Goal: Check status: Check status

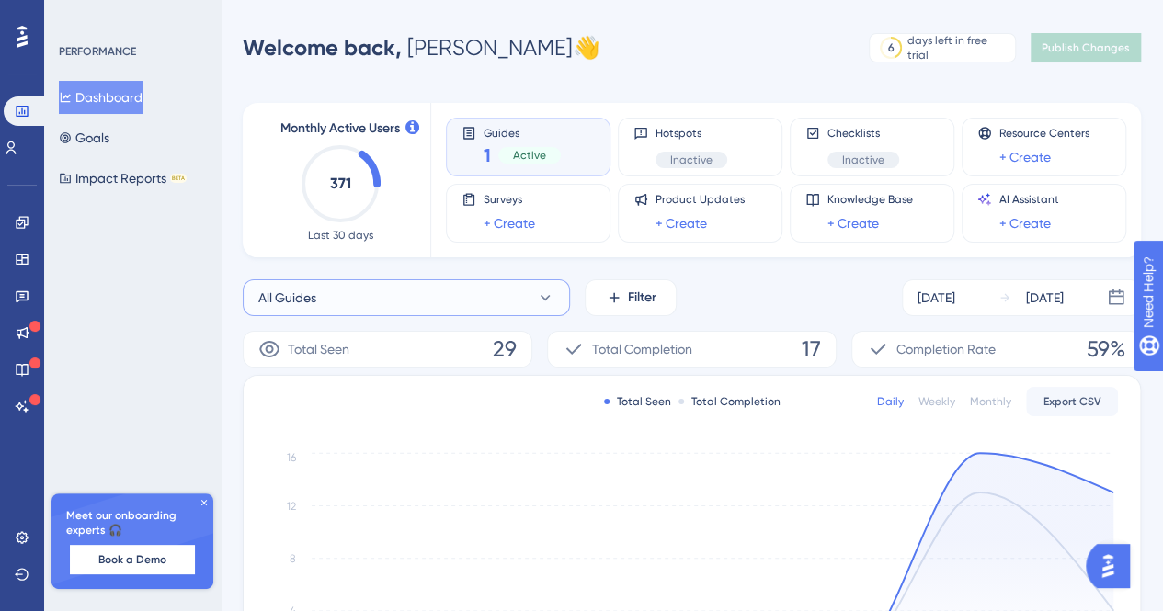
click at [441, 314] on button "All Guides" at bounding box center [406, 298] width 327 height 37
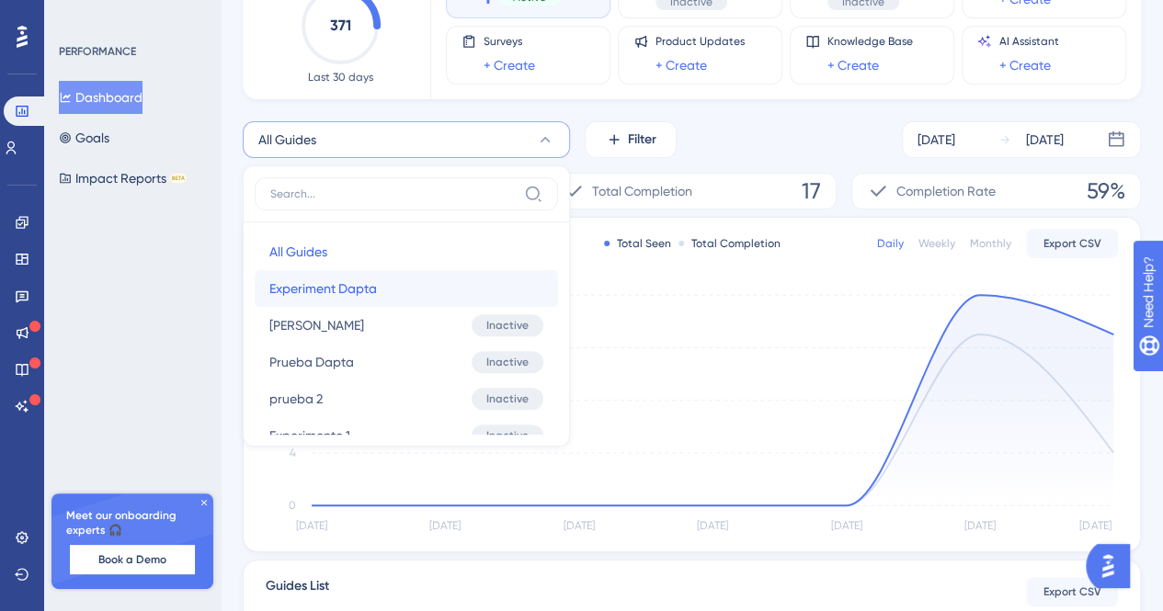
click at [329, 290] on span "Experiment Dapta" at bounding box center [323, 289] width 108 height 22
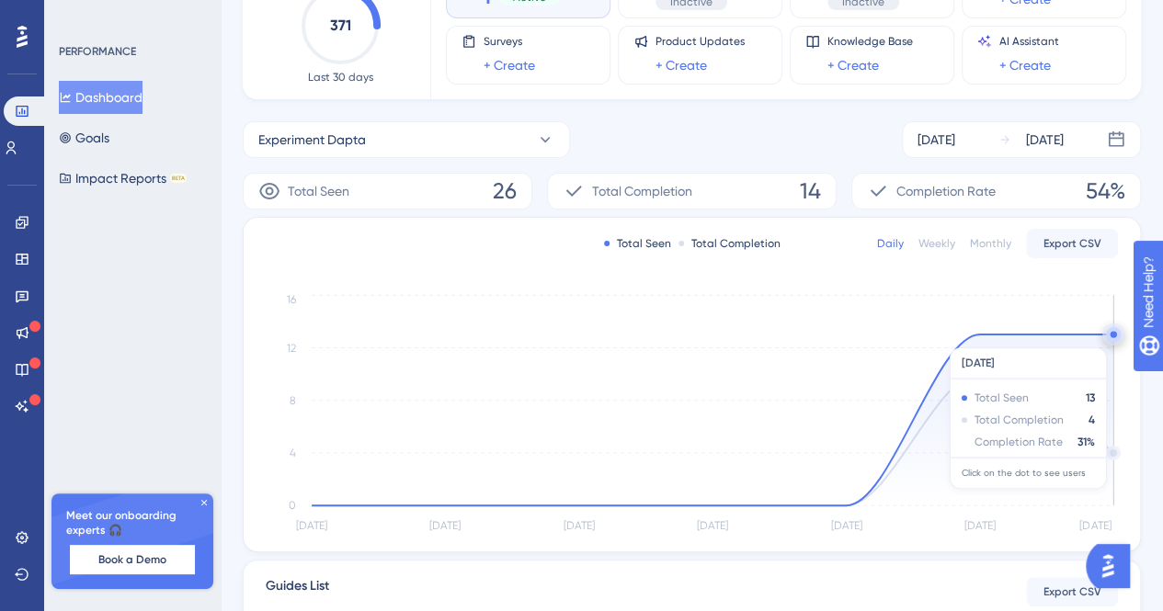
click at [1114, 337] on circle at bounding box center [1113, 334] width 15 height 15
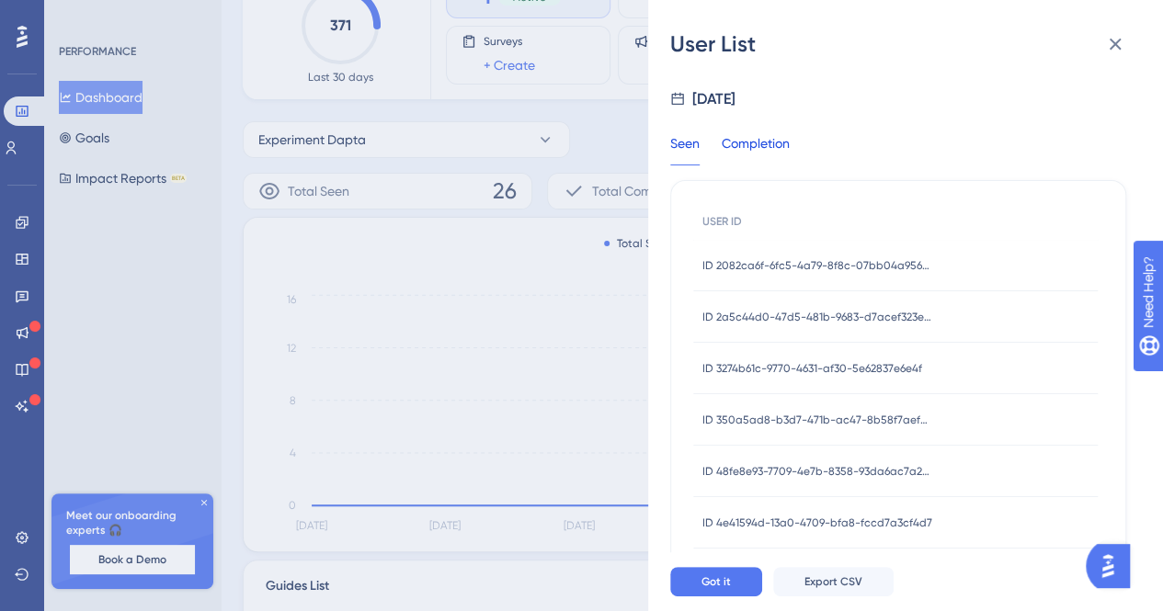
click at [742, 143] on div "Completion" at bounding box center [756, 148] width 68 height 33
click at [752, 256] on div "ID 69e5d3fa-2b79-478b-83e7-9ba67518ee55 ID 69e5d3fa-2b79-478b-83e7-9ba67518ee55" at bounding box center [818, 265] width 230 height 51
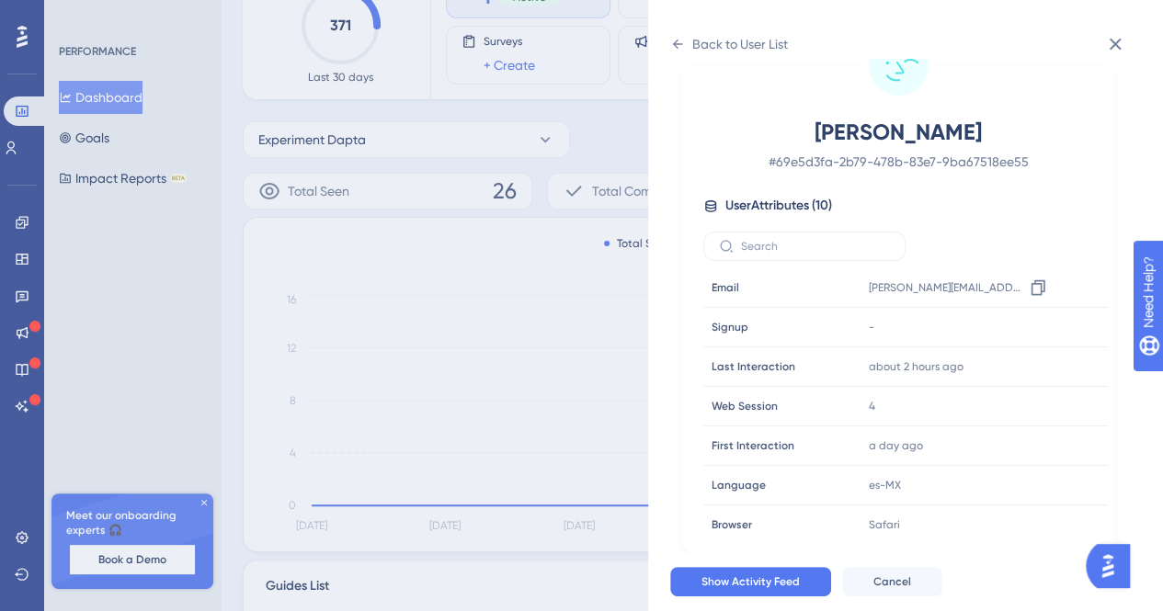
scroll to position [0, 0]
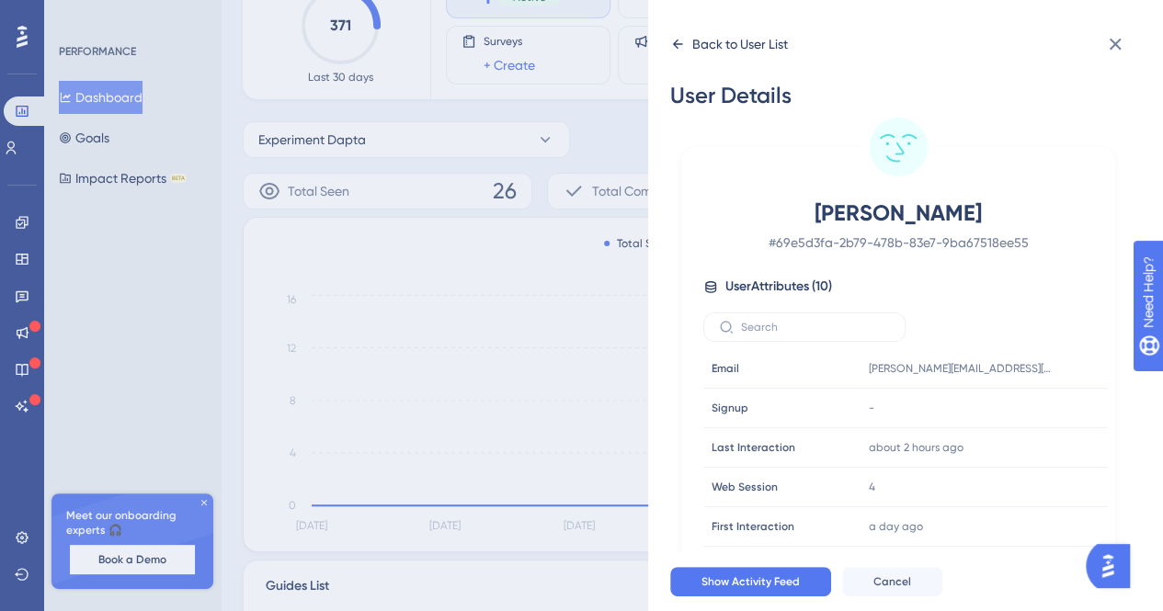
click at [675, 40] on icon at bounding box center [677, 44] width 15 height 15
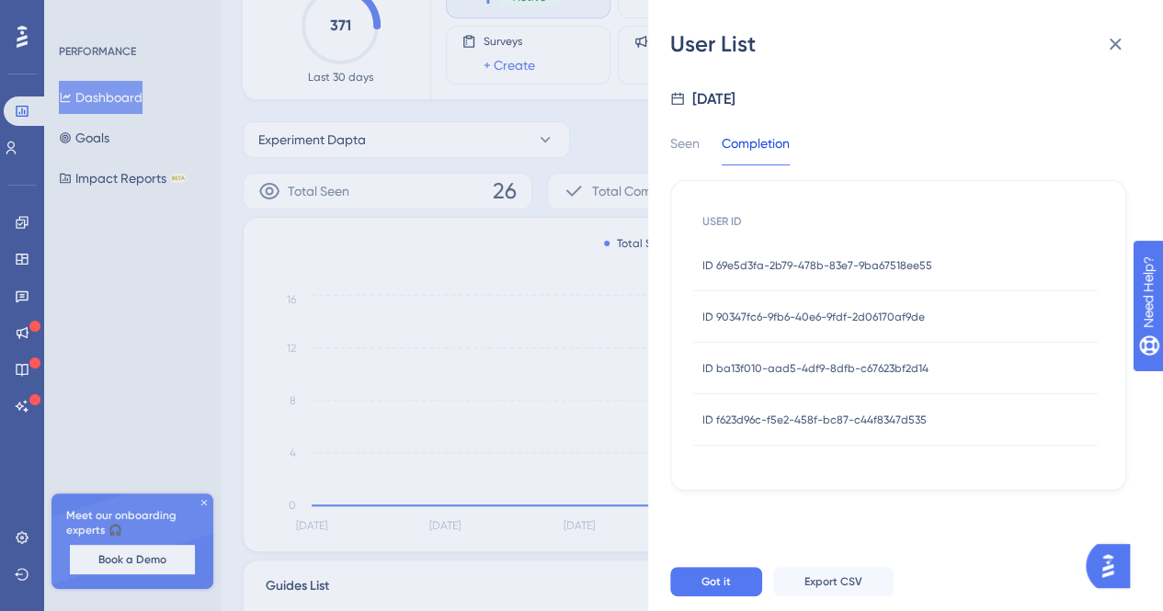
click at [839, 317] on span "ID 90347fc6-9fb6-40e6-9fdf-2d06170af9de" at bounding box center [814, 317] width 223 height 15
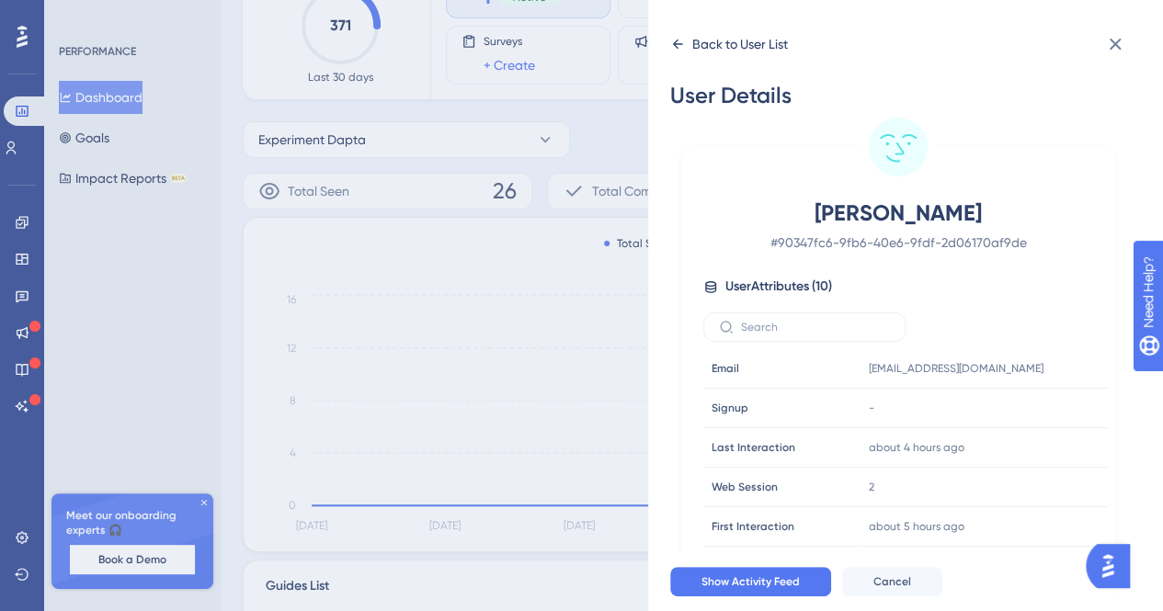
click at [684, 43] on div "Back to User List" at bounding box center [729, 43] width 118 height 29
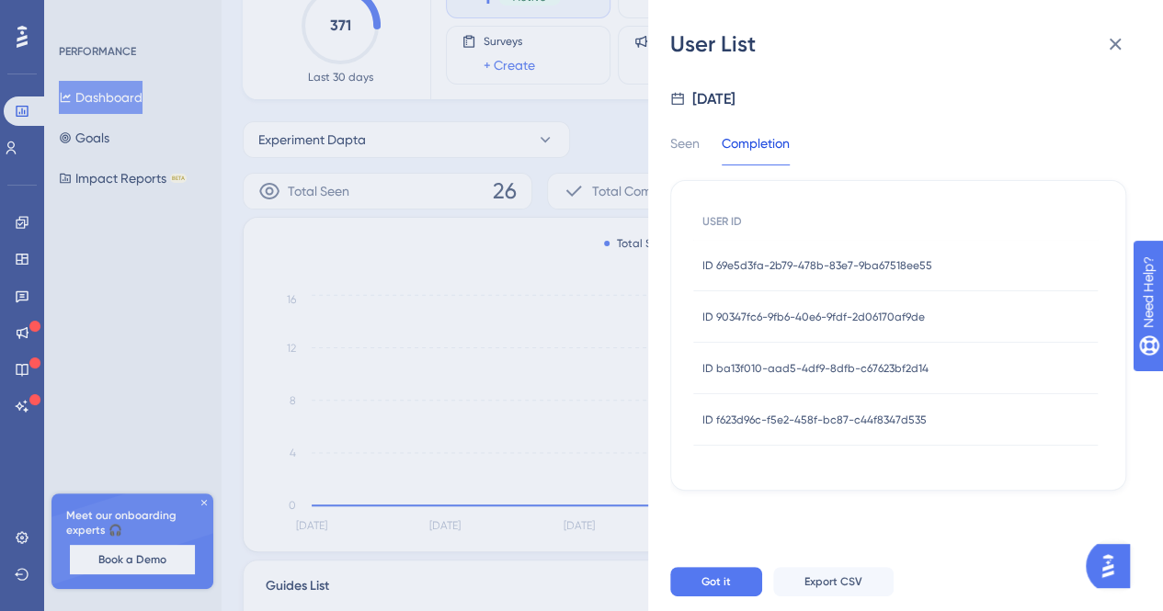
click at [851, 365] on span "ID ba13f010-aad5-4df9-8dfb-c67623bf2d14" at bounding box center [816, 368] width 226 height 15
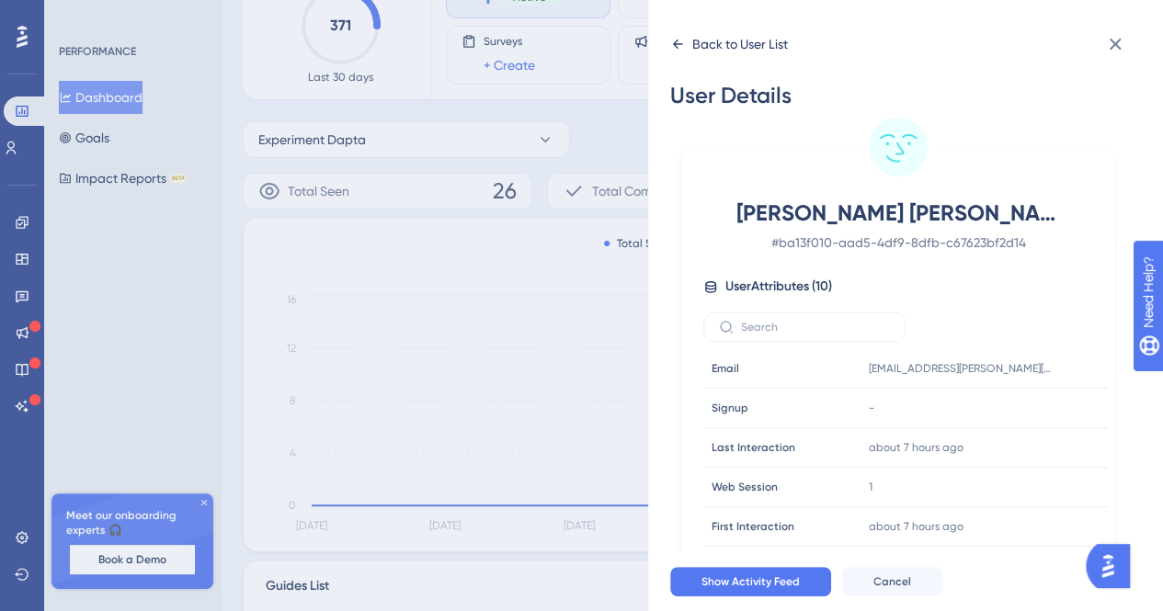
click at [679, 41] on icon at bounding box center [677, 44] width 15 height 15
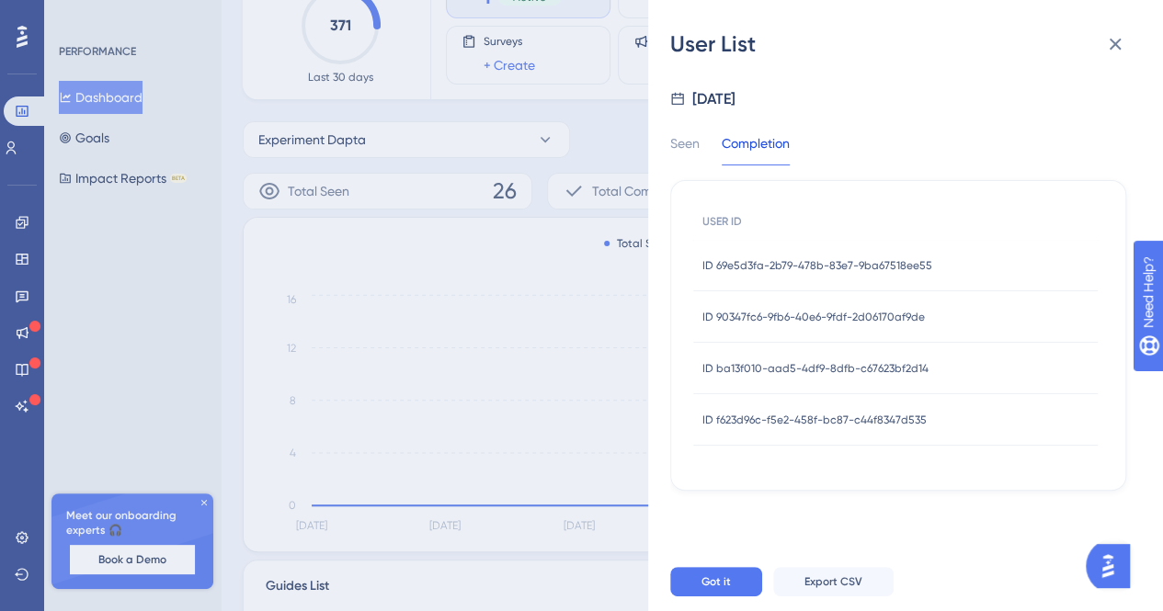
click at [873, 423] on span "ID f623d96c-f5e2-458f-bc87-c44f8347d535" at bounding box center [815, 420] width 224 height 15
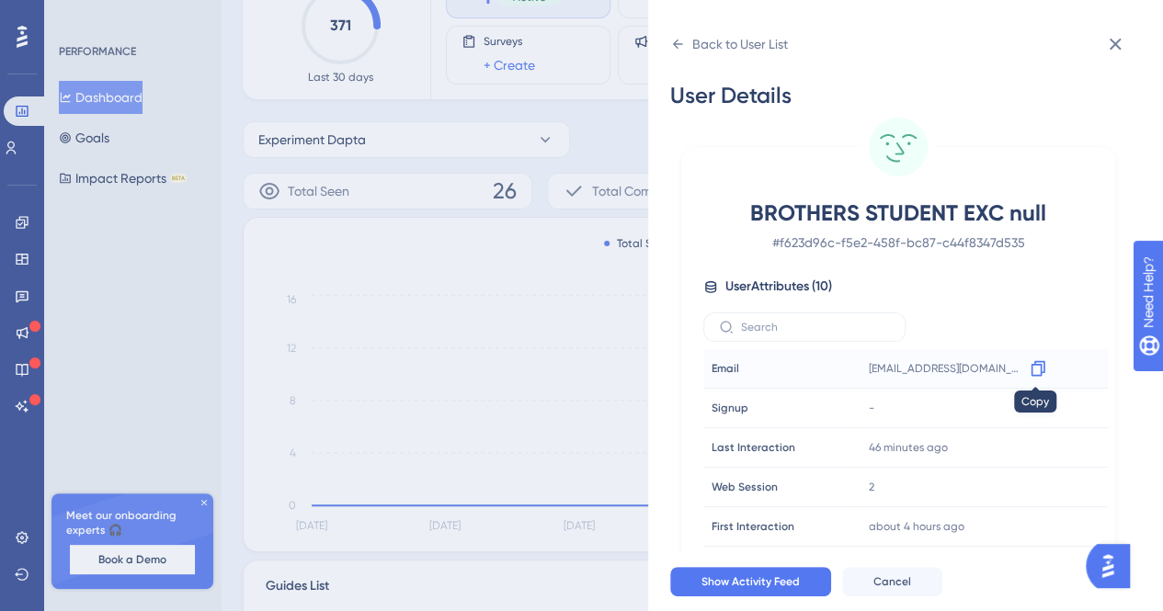
click at [1034, 368] on icon at bounding box center [1038, 369] width 18 height 18
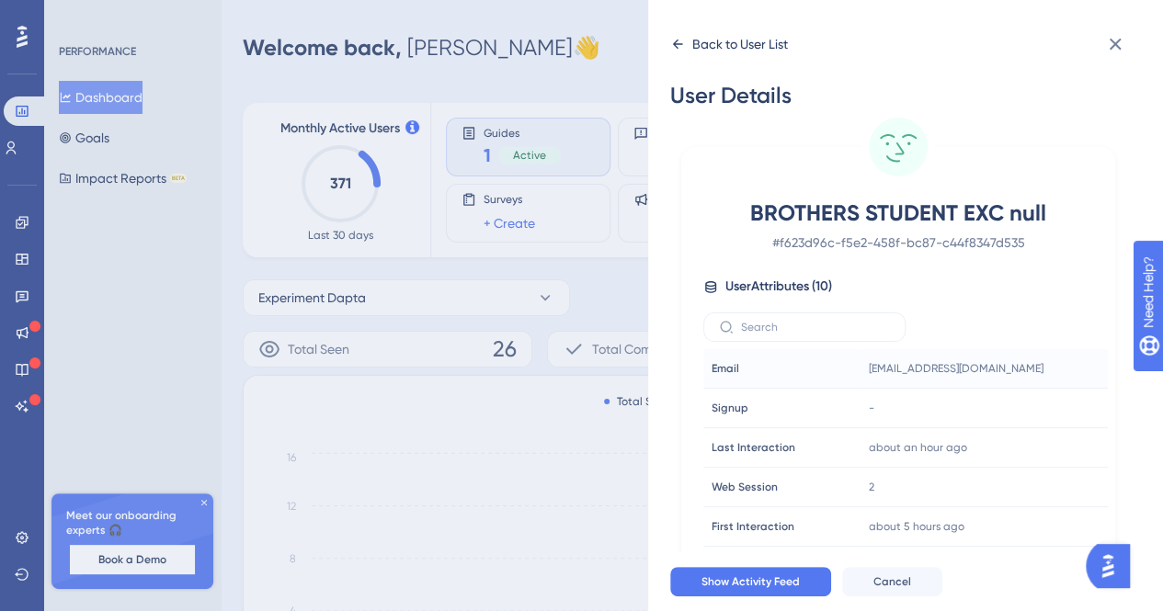
click at [680, 40] on icon at bounding box center [677, 44] width 15 height 15
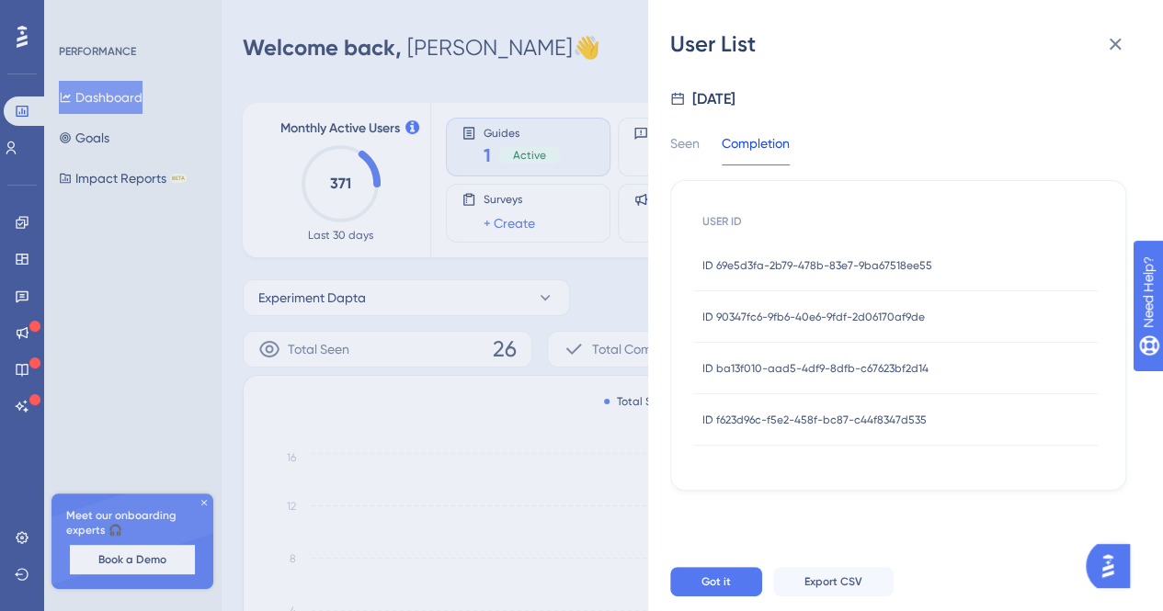
click at [807, 376] on div "ID ba13f010-aad5-4df9-8dfb-c67623bf2d14 ID ba13f010-aad5-4df9-8dfb-c67623bf2d14" at bounding box center [816, 368] width 226 height 51
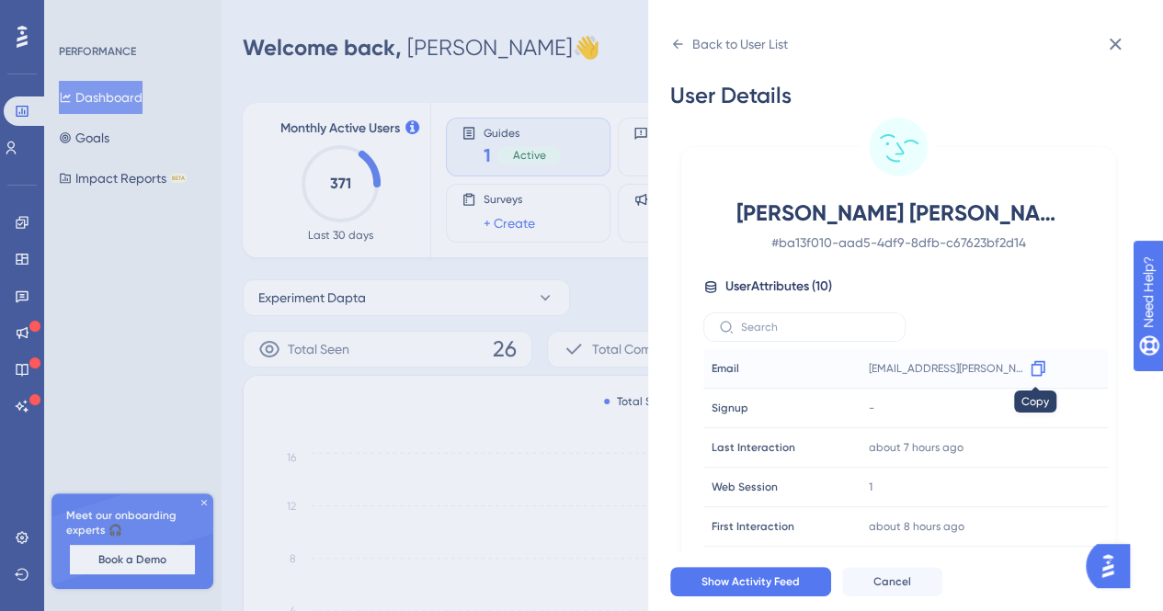
click at [1037, 365] on icon at bounding box center [1038, 369] width 18 height 18
click at [685, 43] on div "Back to User List" at bounding box center [729, 43] width 118 height 29
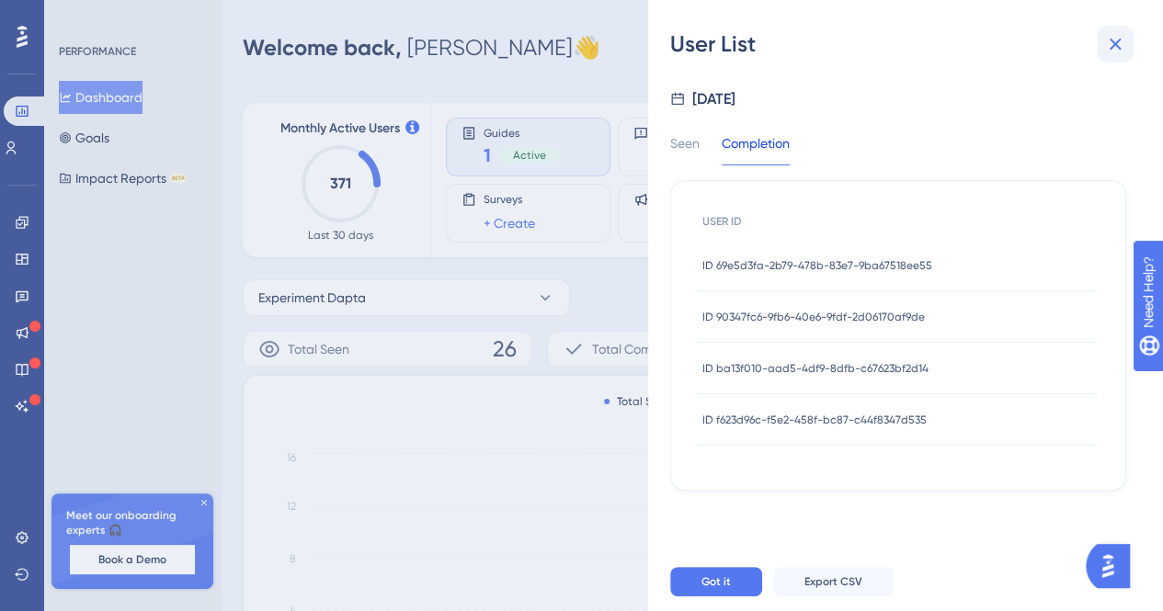
click at [1118, 40] on icon at bounding box center [1116, 45] width 12 height 12
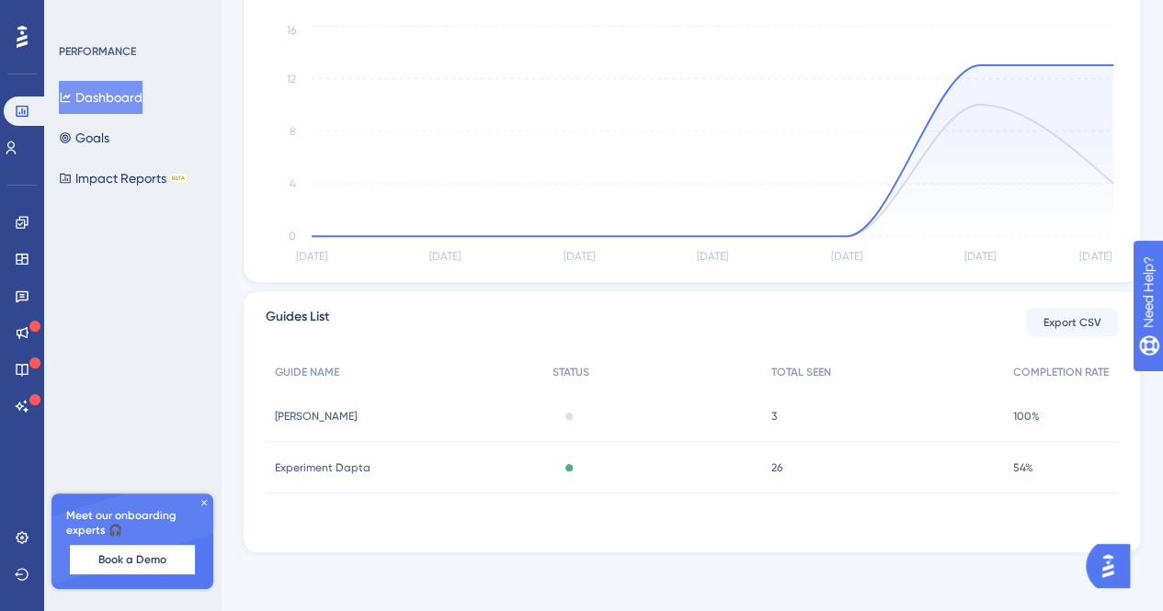
scroll to position [152, 0]
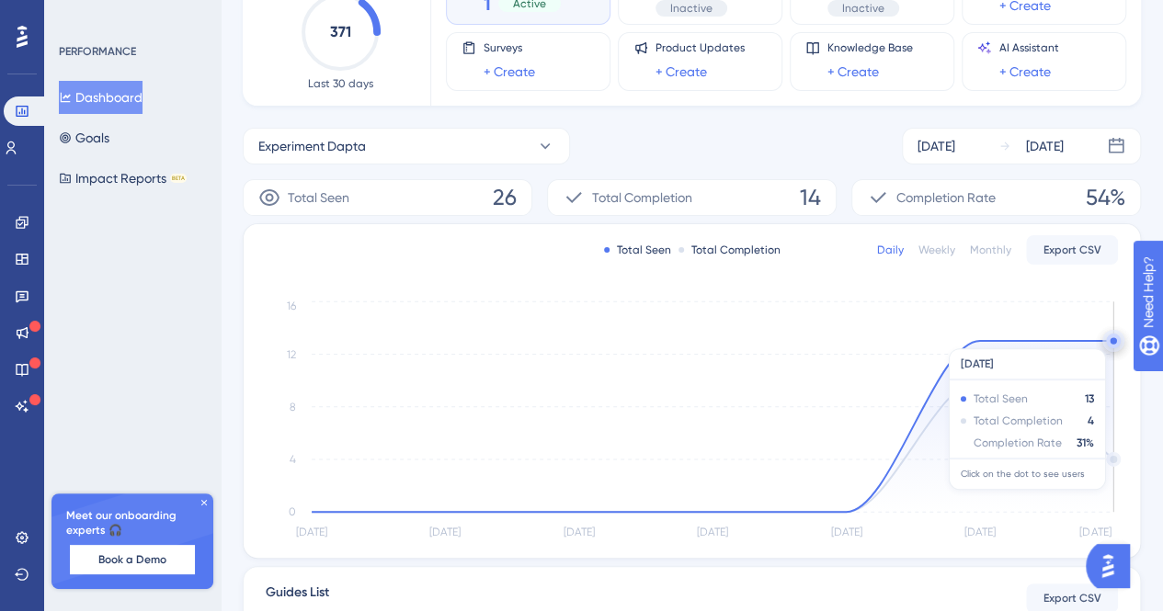
click at [1111, 339] on circle at bounding box center [1113, 340] width 6 height 6
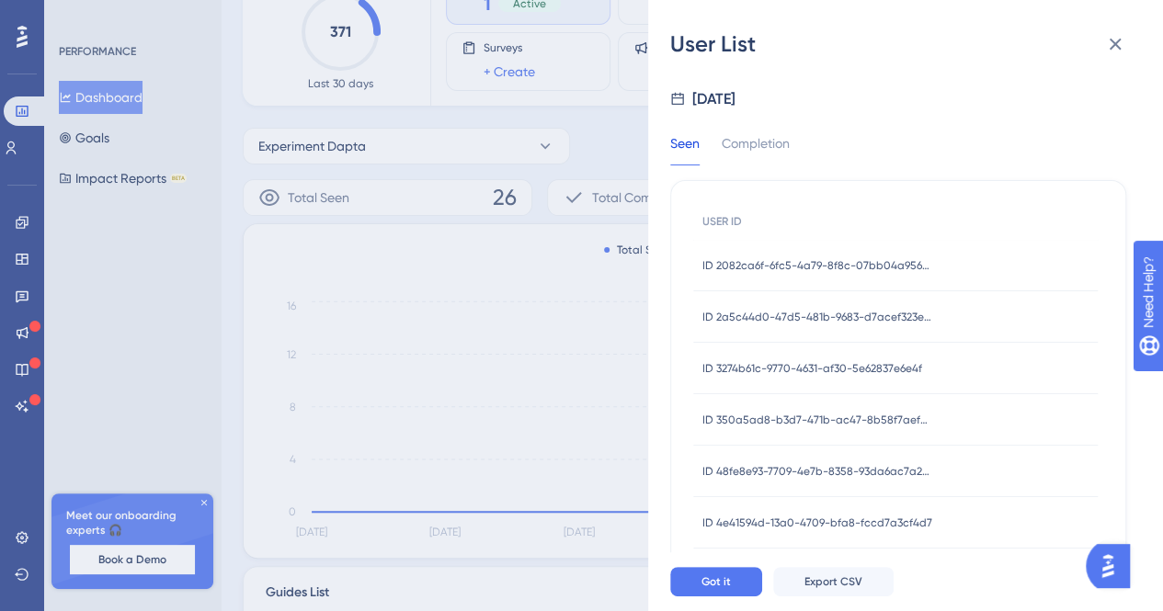
click at [765, 263] on span "ID 2082ca6f-6fc5-4a79-8f8c-07bb04a95635" at bounding box center [818, 265] width 230 height 15
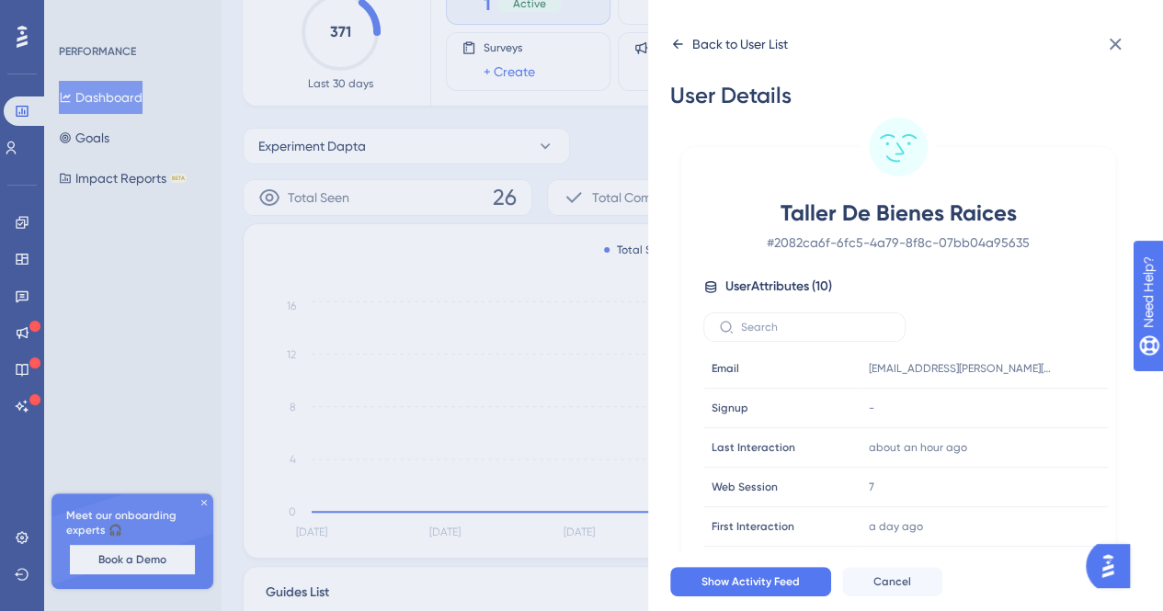
click at [679, 41] on icon at bounding box center [677, 44] width 15 height 15
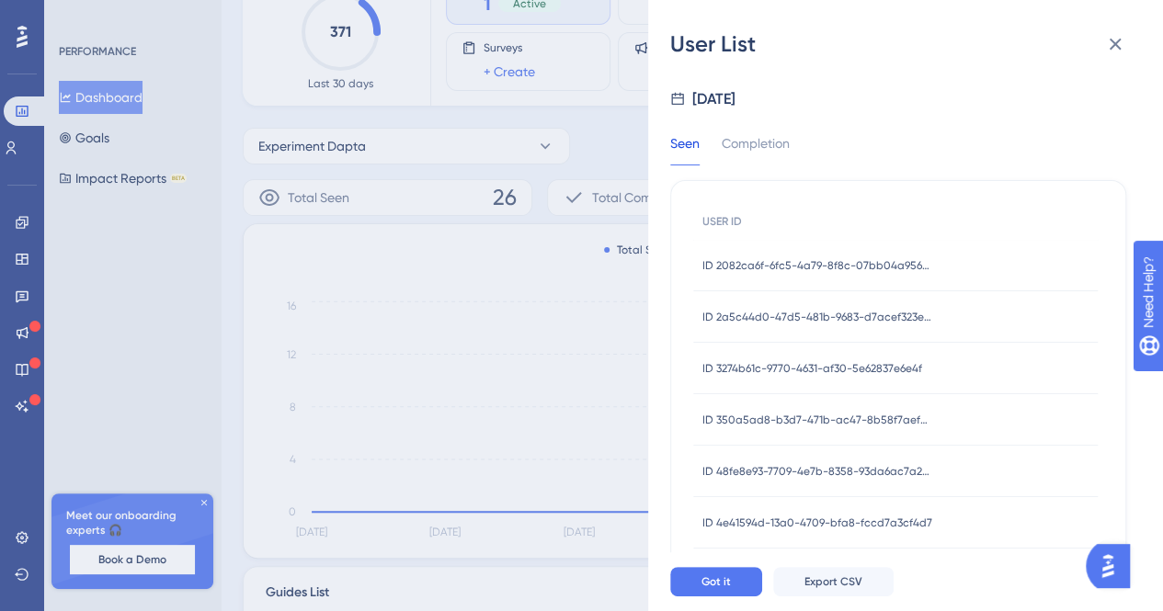
click at [748, 315] on span "ID 2a5c44d0-47d5-481b-9683-d7acef323e23" at bounding box center [818, 317] width 230 height 15
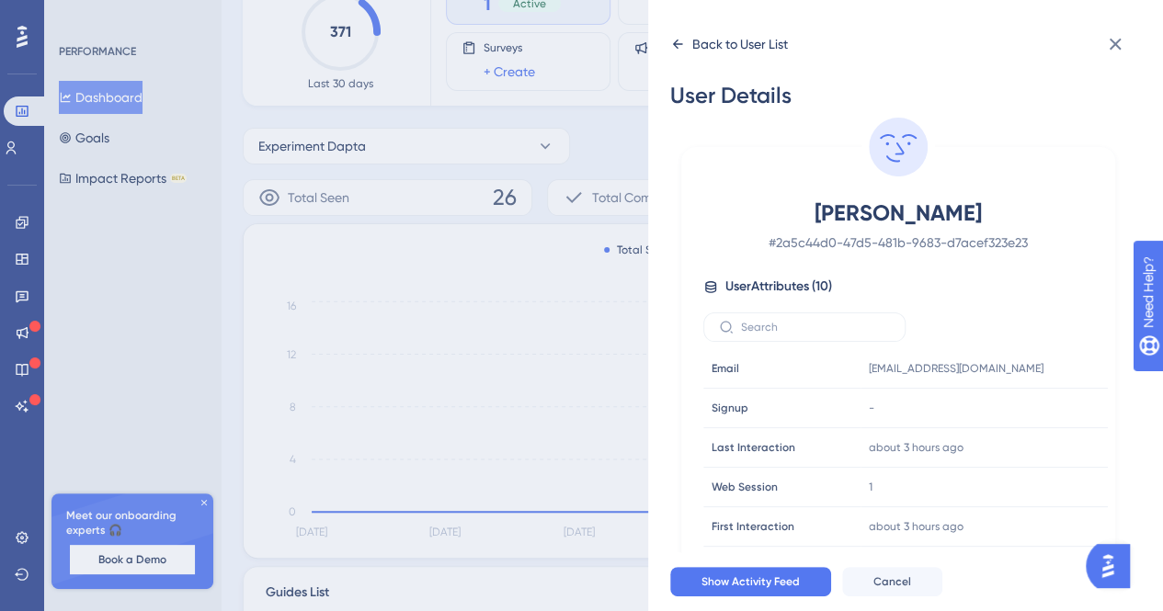
click at [673, 39] on icon at bounding box center [677, 44] width 15 height 15
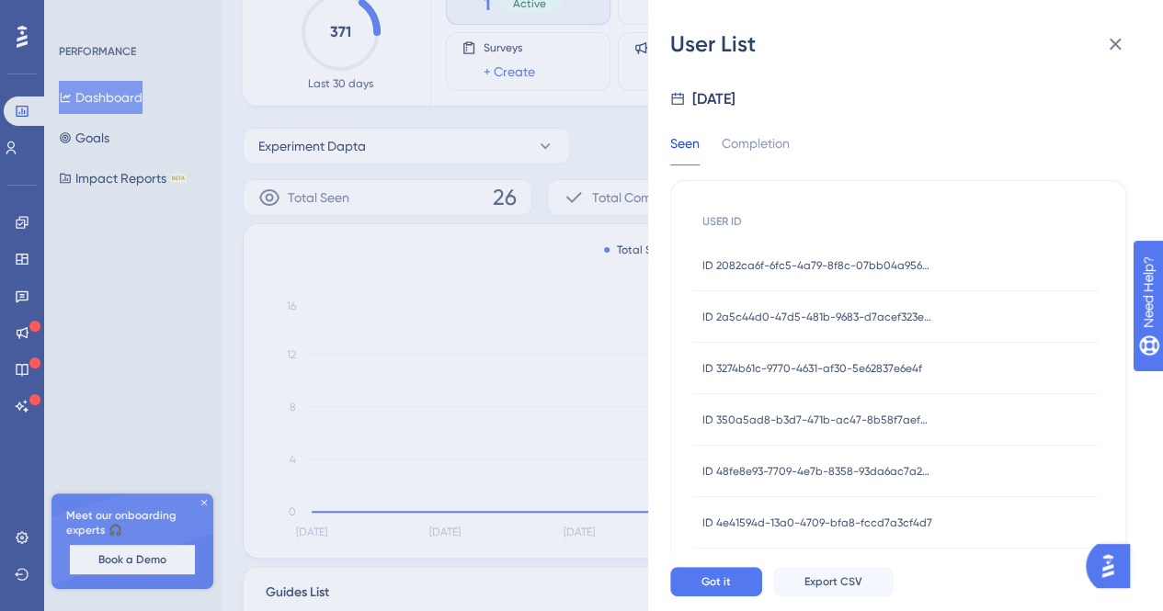
click at [756, 361] on span "ID 3274b61c-9770-4631-af30-5e62837e6e4f" at bounding box center [813, 368] width 220 height 15
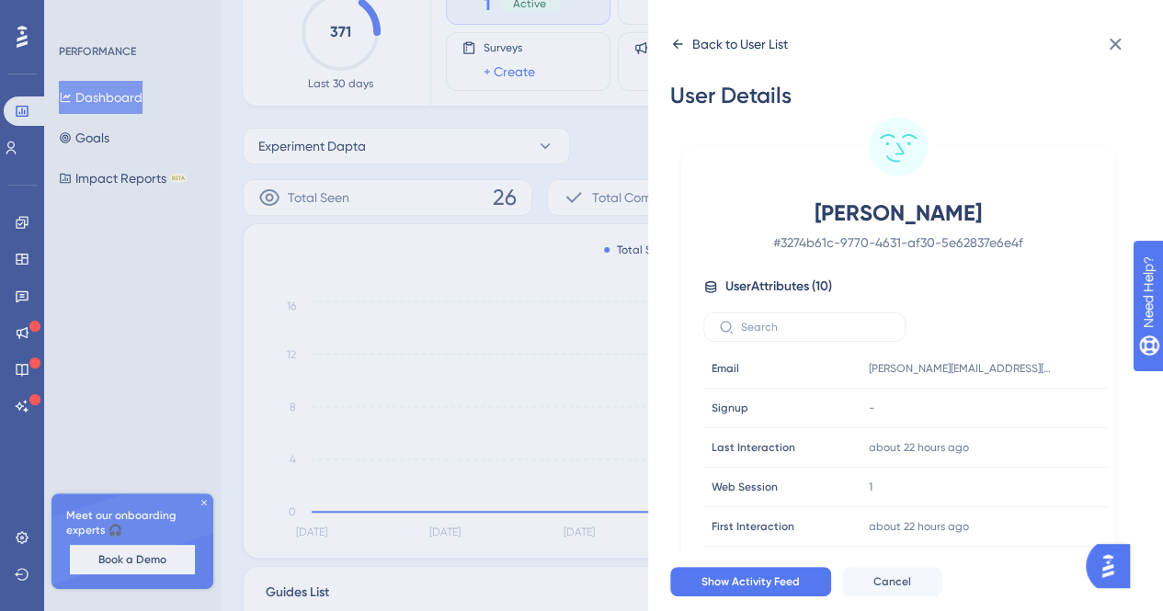
click at [679, 34] on div "Back to User List" at bounding box center [729, 43] width 118 height 29
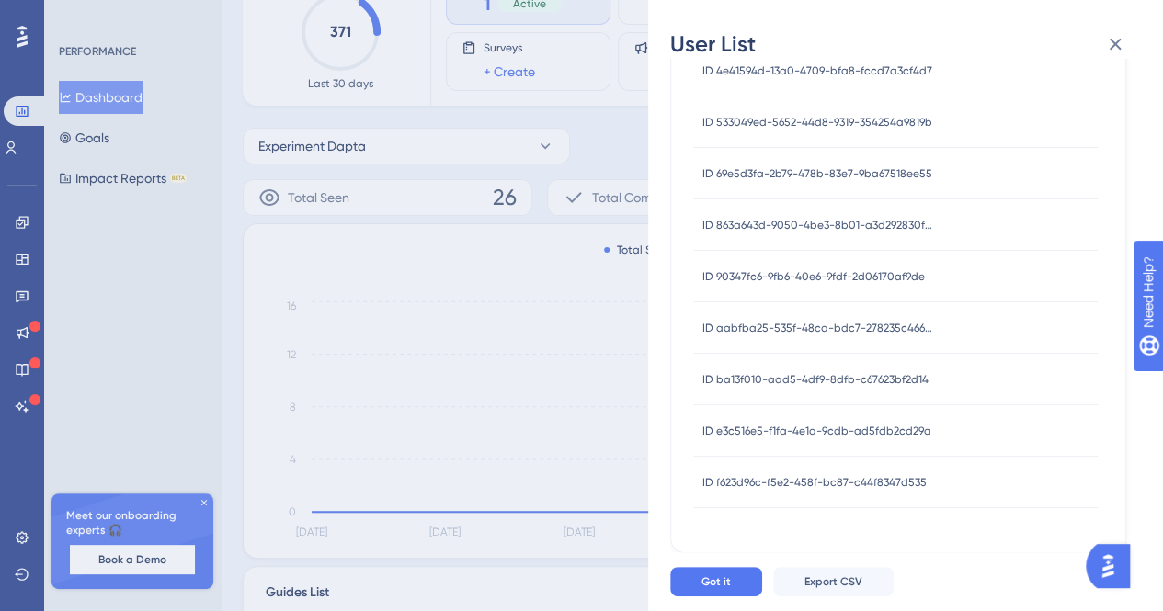
scroll to position [336, 0]
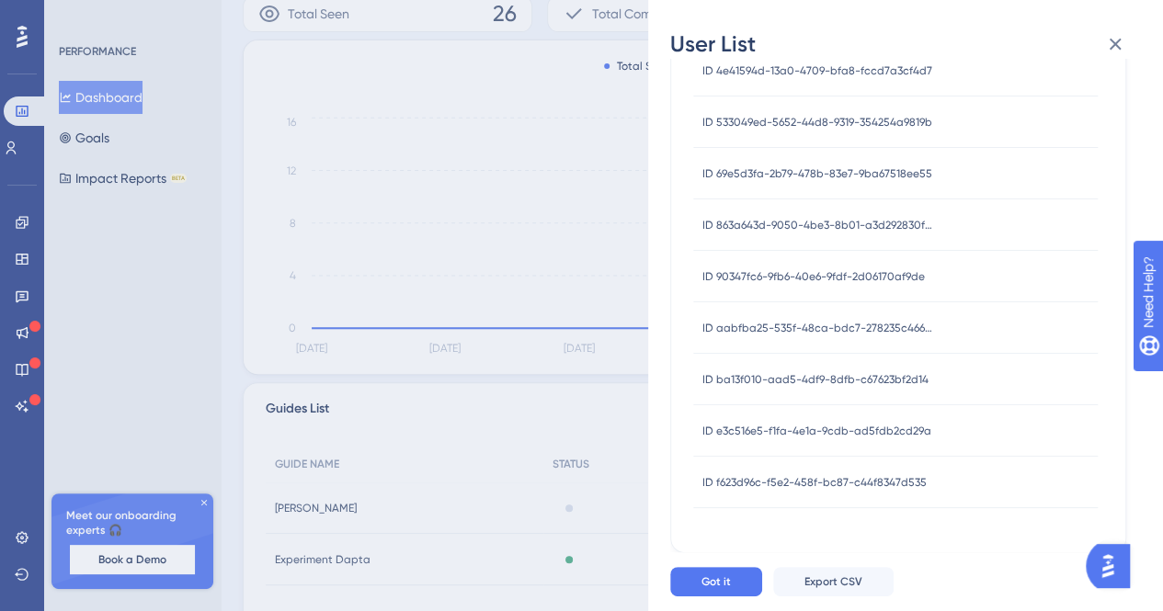
click at [835, 477] on span "ID f623d96c-f5e2-458f-bc87-c44f8347d535" at bounding box center [815, 482] width 224 height 15
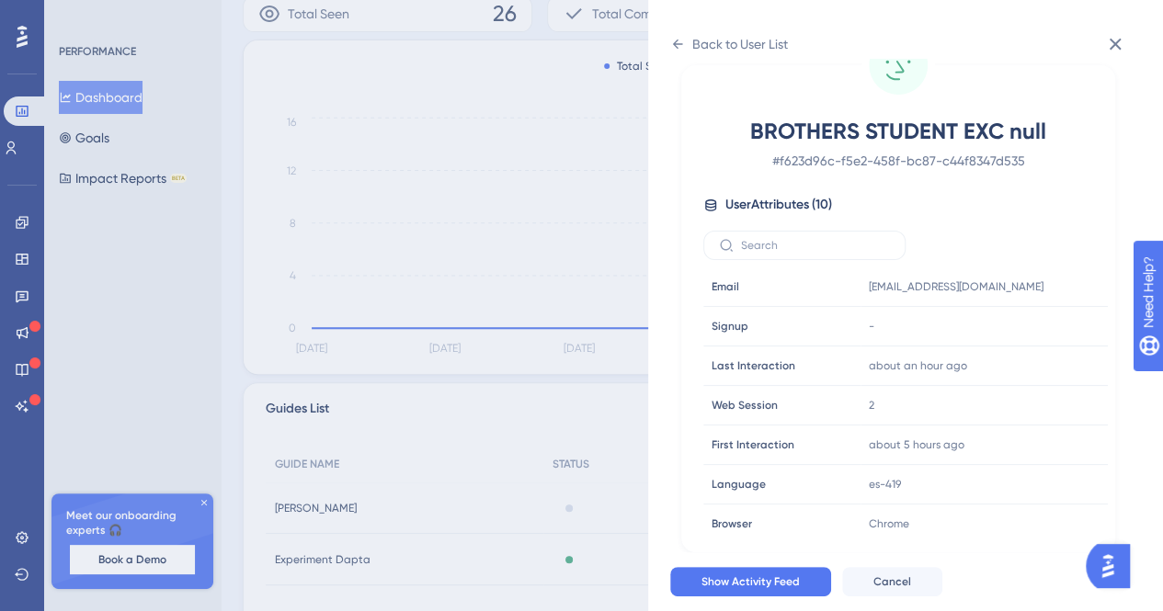
scroll to position [81, 0]
click at [670, 47] on icon at bounding box center [677, 44] width 15 height 15
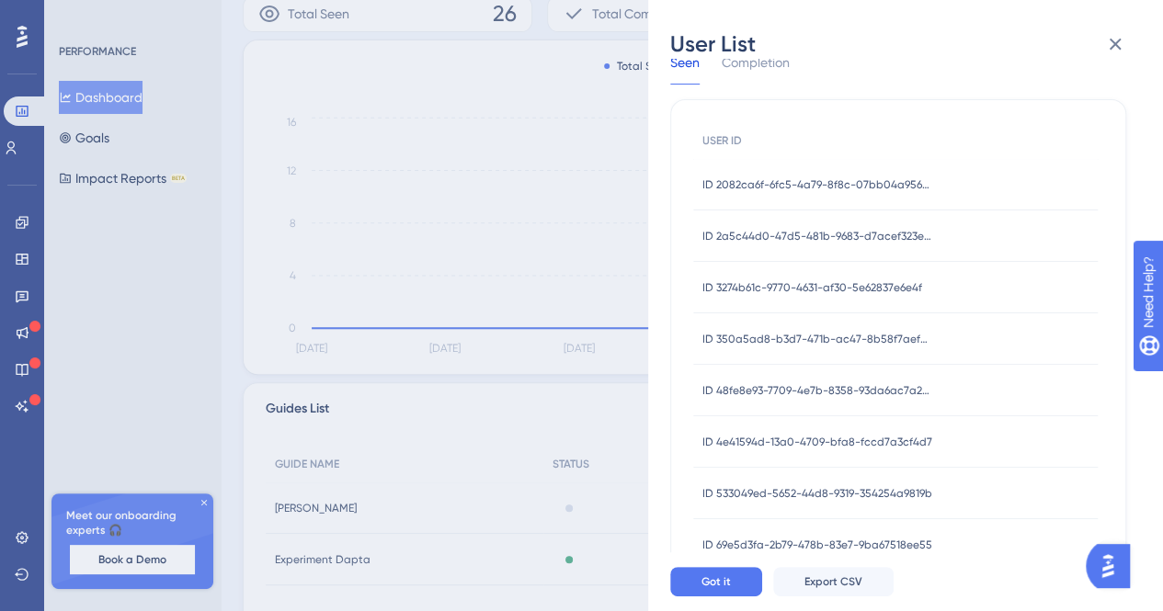
scroll to position [452, 0]
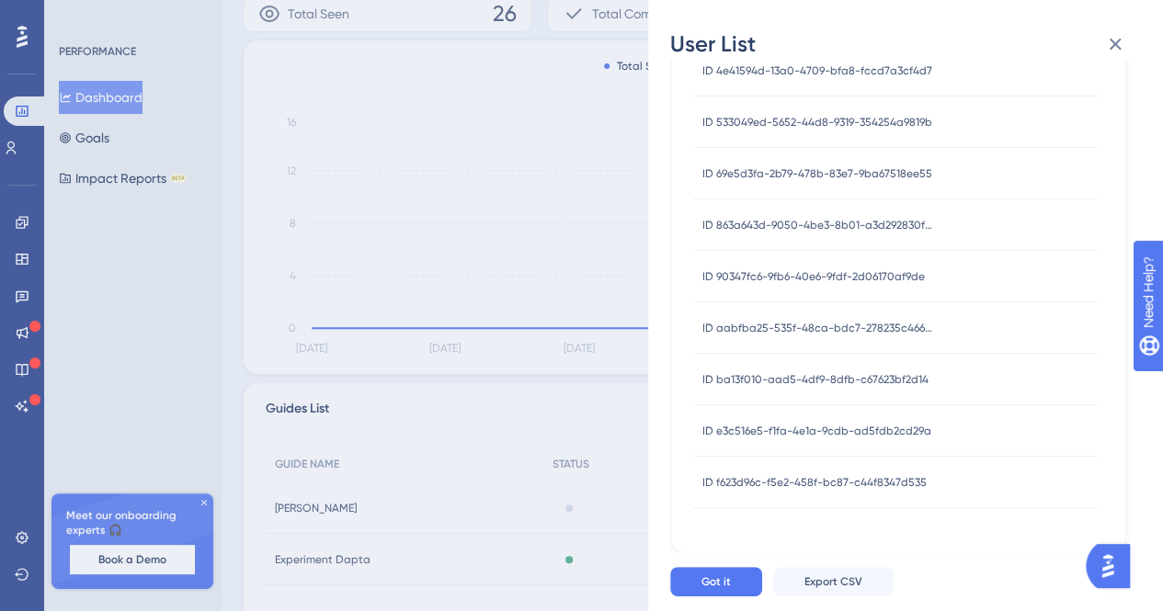
click at [768, 420] on div "ID e3c516e5-f1fa-4e1a-9cdb-ad5fdb2cd29a ID e3c516e5-f1fa-4e1a-9cdb-ad5fdb2cd29a" at bounding box center [817, 431] width 229 height 51
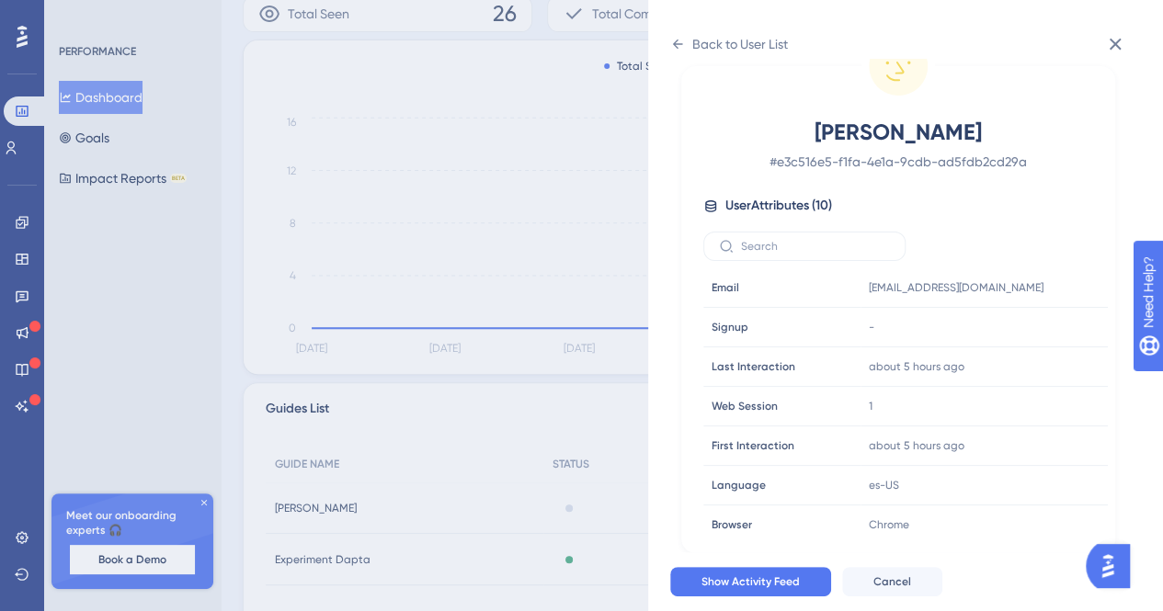
click at [677, 60] on div "Nifer Carrillo Tamara # e3c516e5-f1fa-4e1a-9cdb-ad5fdb2cd29a User Attributes ( …" at bounding box center [898, 291] width 456 height 524
click at [677, 51] on icon at bounding box center [677, 44] width 15 height 15
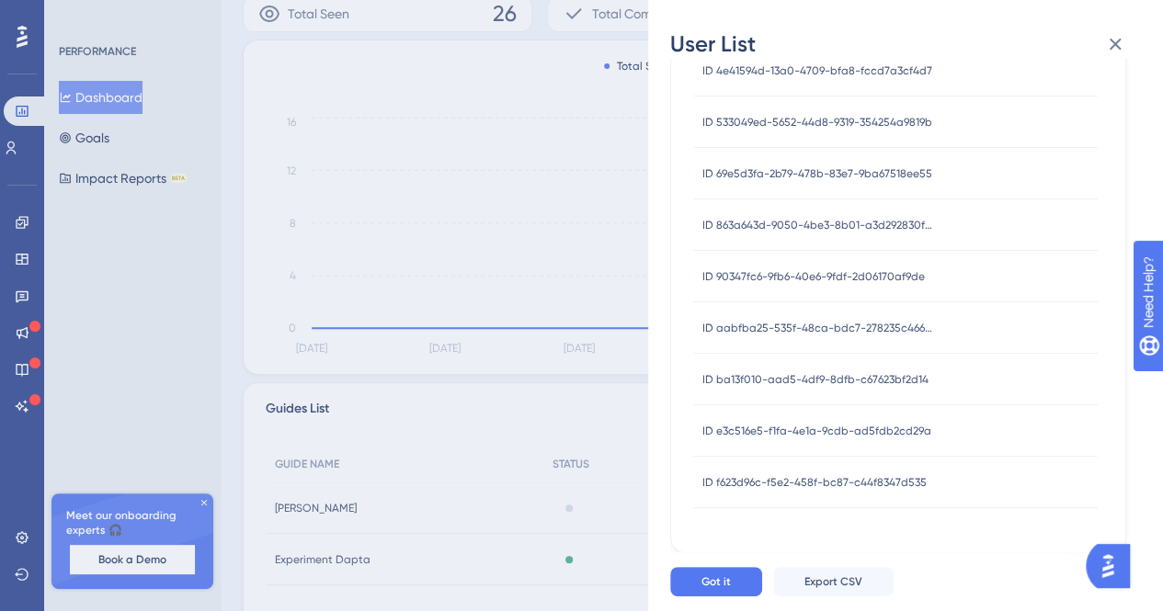
click at [776, 369] on div "ID ba13f010-aad5-4df9-8dfb-c67623bf2d14 ID ba13f010-aad5-4df9-8dfb-c67623bf2d14" at bounding box center [816, 379] width 226 height 51
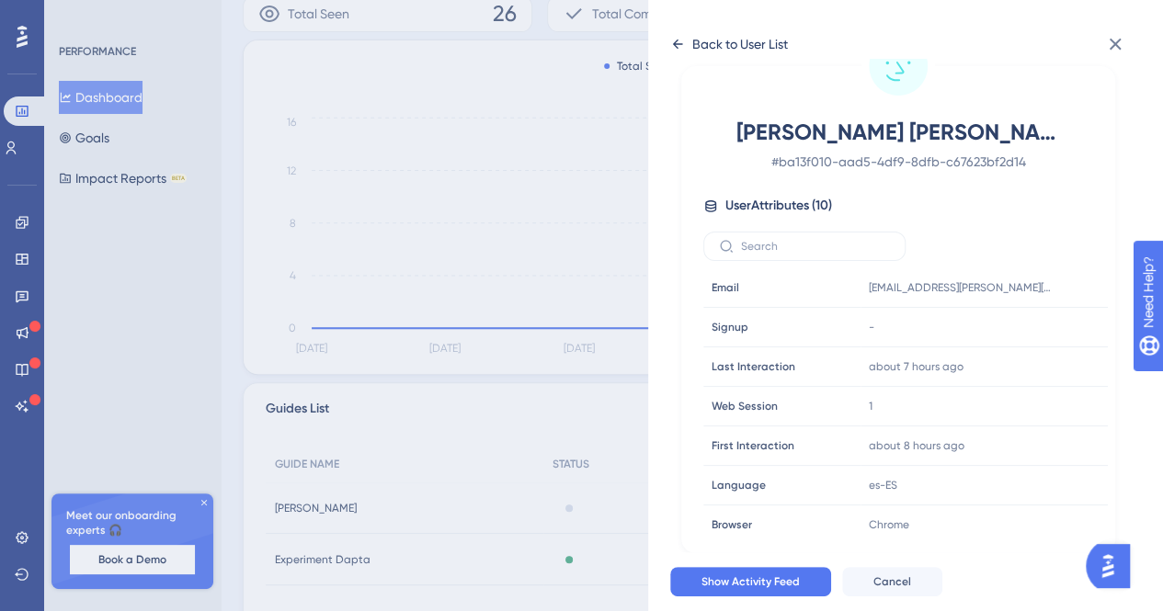
click at [684, 37] on icon at bounding box center [677, 44] width 15 height 15
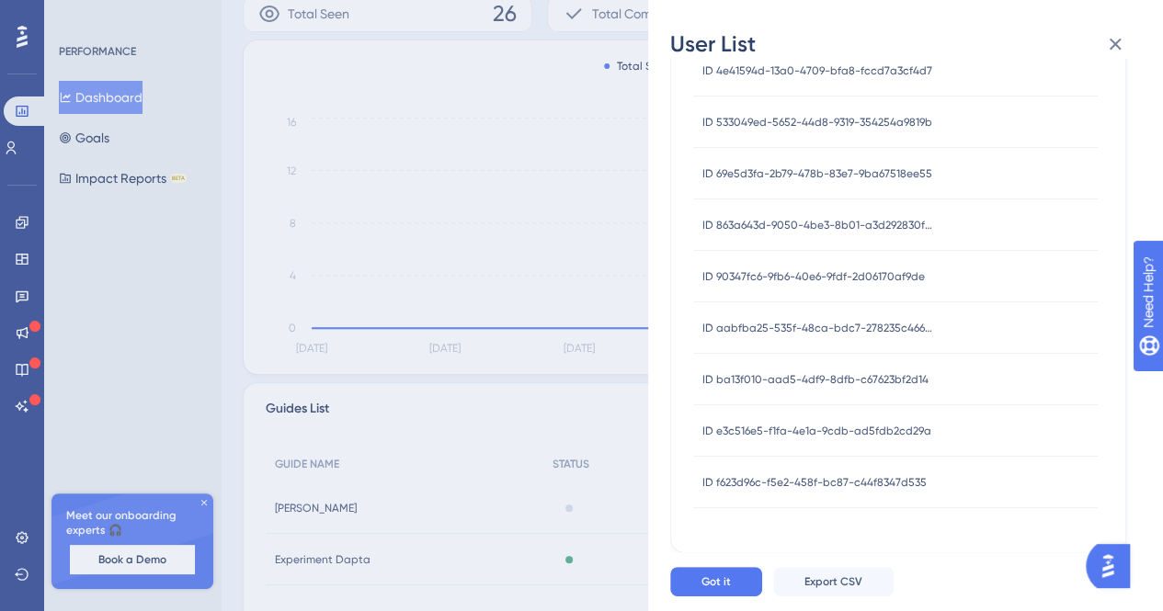
click at [805, 319] on div "ID aabfba25-535f-48ca-bdc7-278235c466bc ID aabfba25-535f-48ca-bdc7-278235c466bc" at bounding box center [818, 328] width 230 height 51
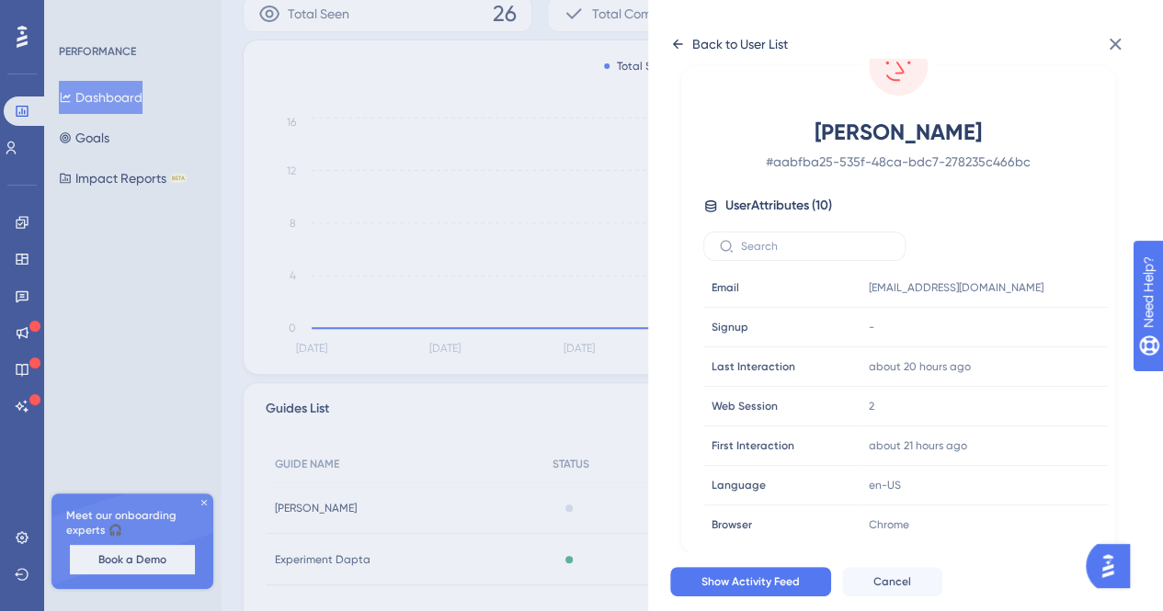
click at [680, 41] on icon at bounding box center [677, 44] width 15 height 15
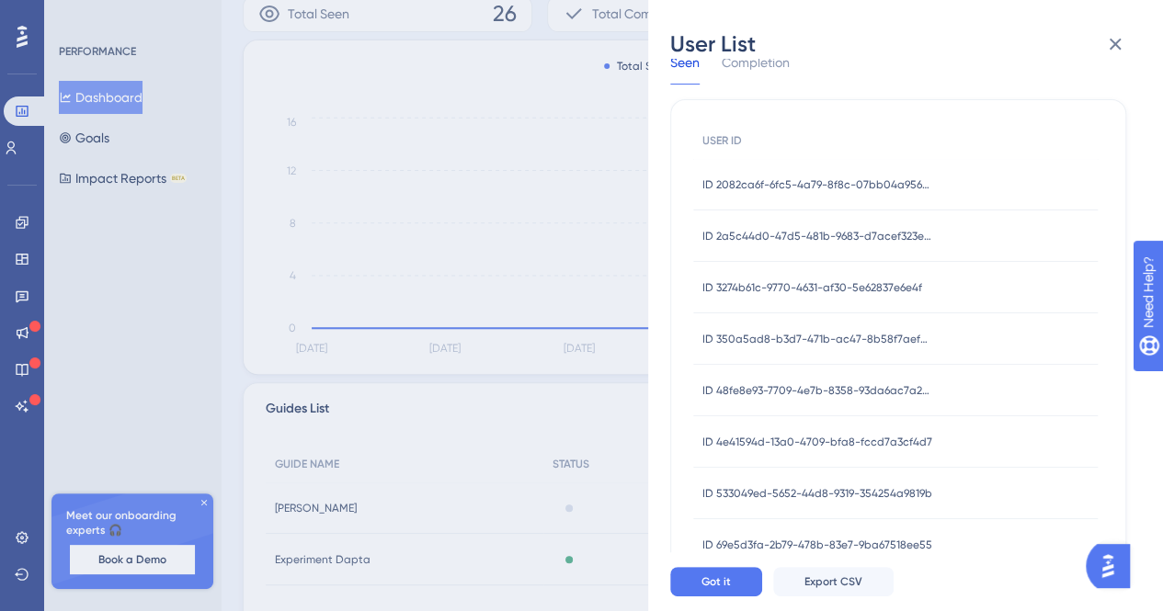
scroll to position [452, 0]
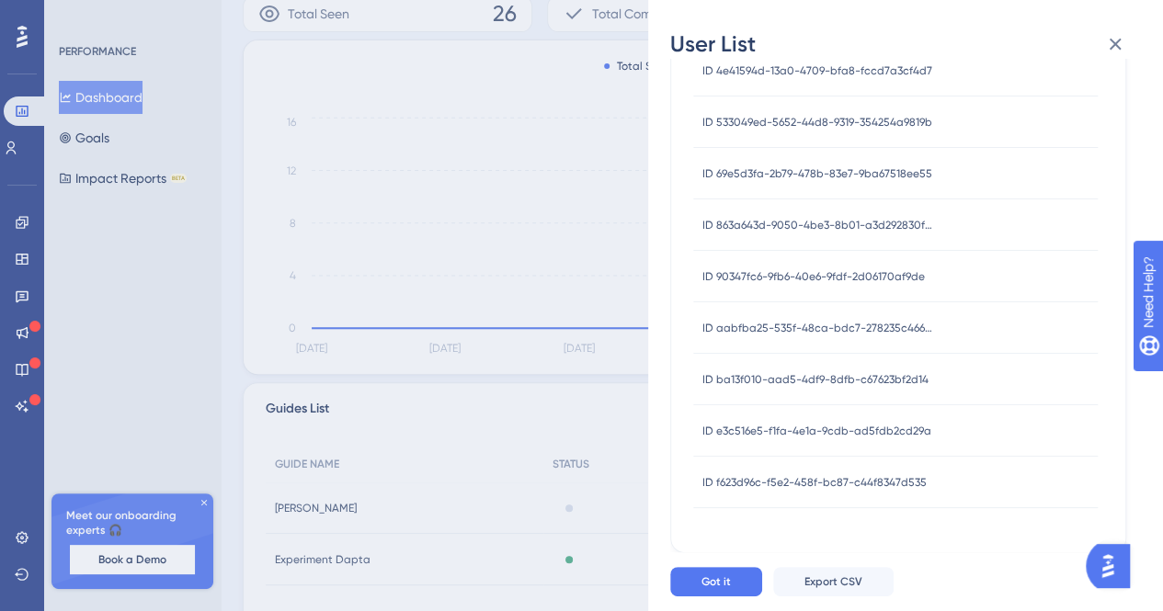
click at [807, 261] on div "ID 90347fc6-9fb6-40e6-9fdf-2d06170af9de ID 90347fc6-9fb6-40e6-9fdf-2d06170af9de" at bounding box center [814, 276] width 223 height 51
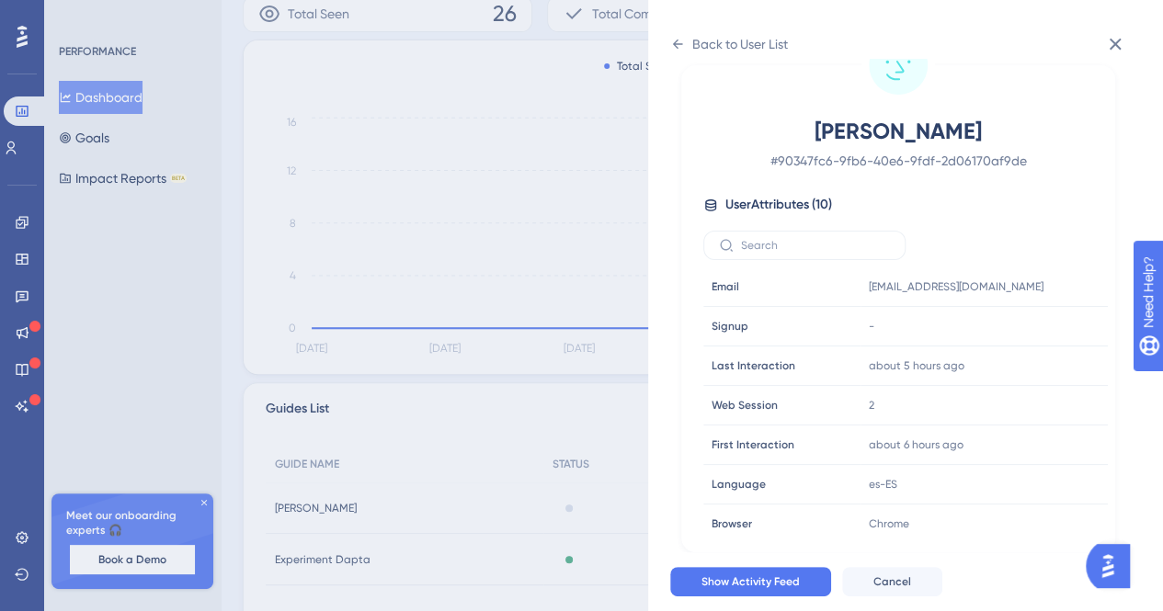
scroll to position [81, 0]
click at [680, 44] on icon at bounding box center [678, 44] width 10 height 9
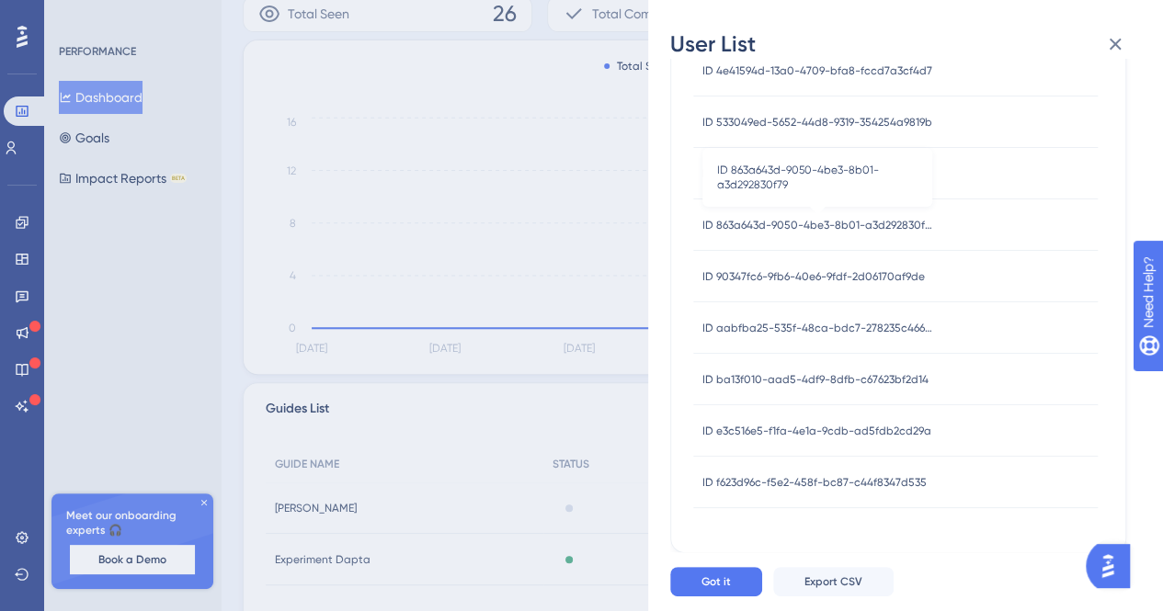
click at [813, 223] on span "ID 863a643d-9050-4be3-8b01-a3d292830f79" at bounding box center [818, 225] width 230 height 15
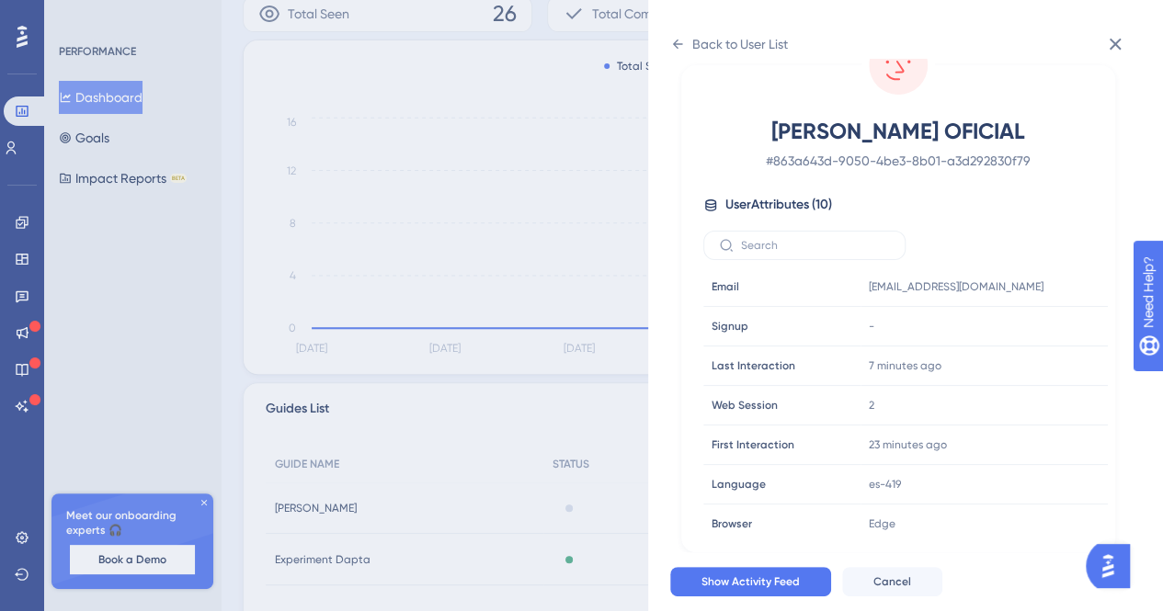
scroll to position [81, 0]
click at [677, 40] on icon at bounding box center [677, 44] width 15 height 15
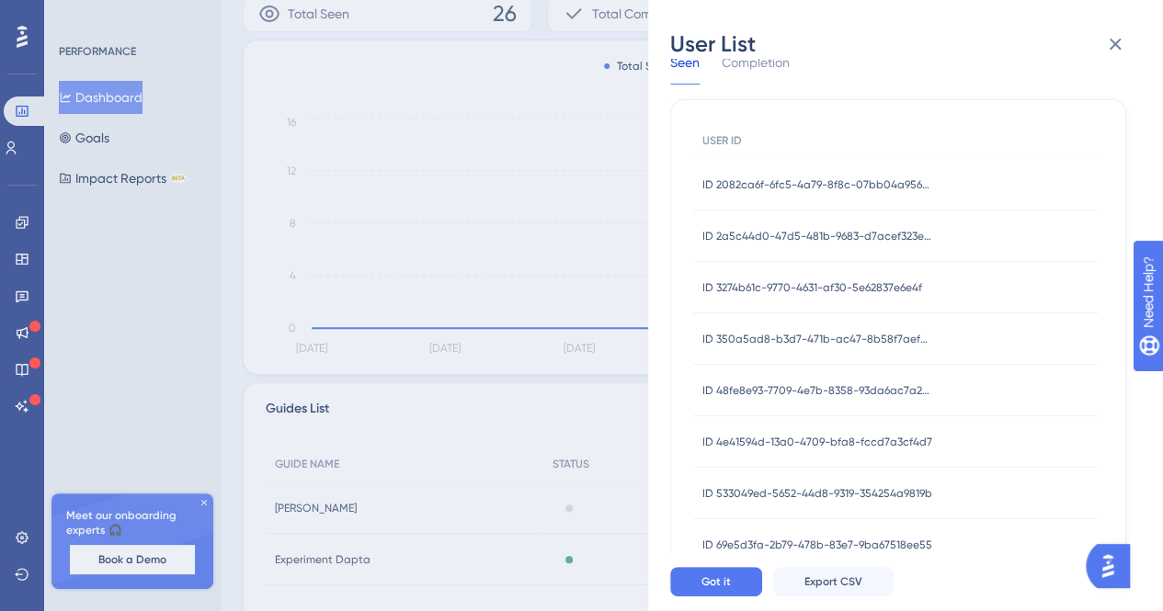
scroll to position [452, 0]
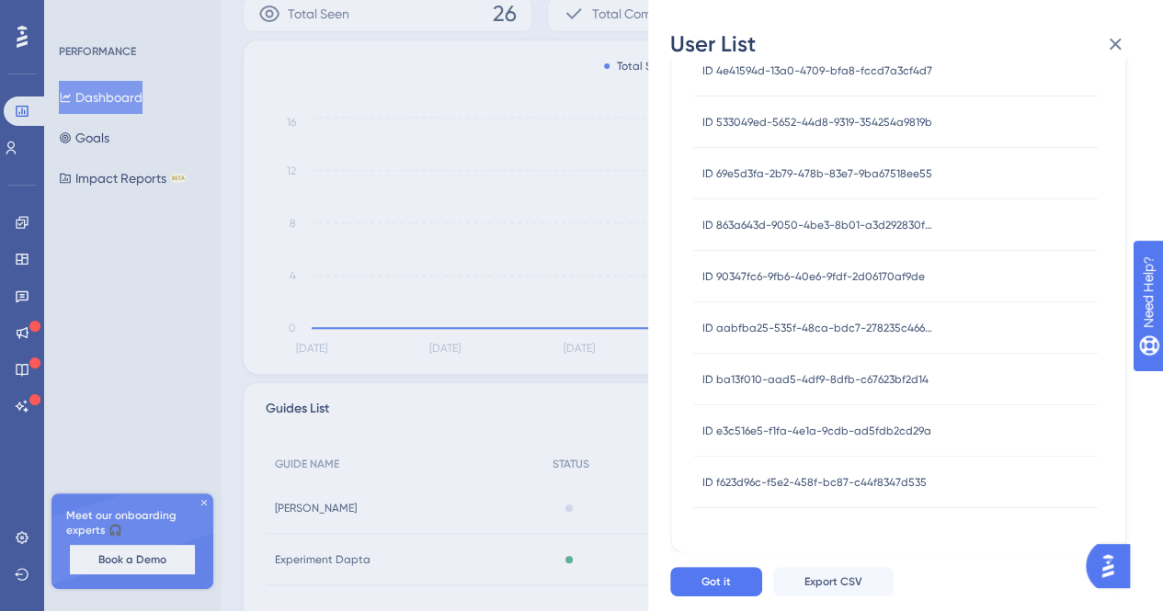
click at [828, 125] on span "ID 533049ed-5652-44d8-9319-354254a9819b" at bounding box center [818, 122] width 230 height 15
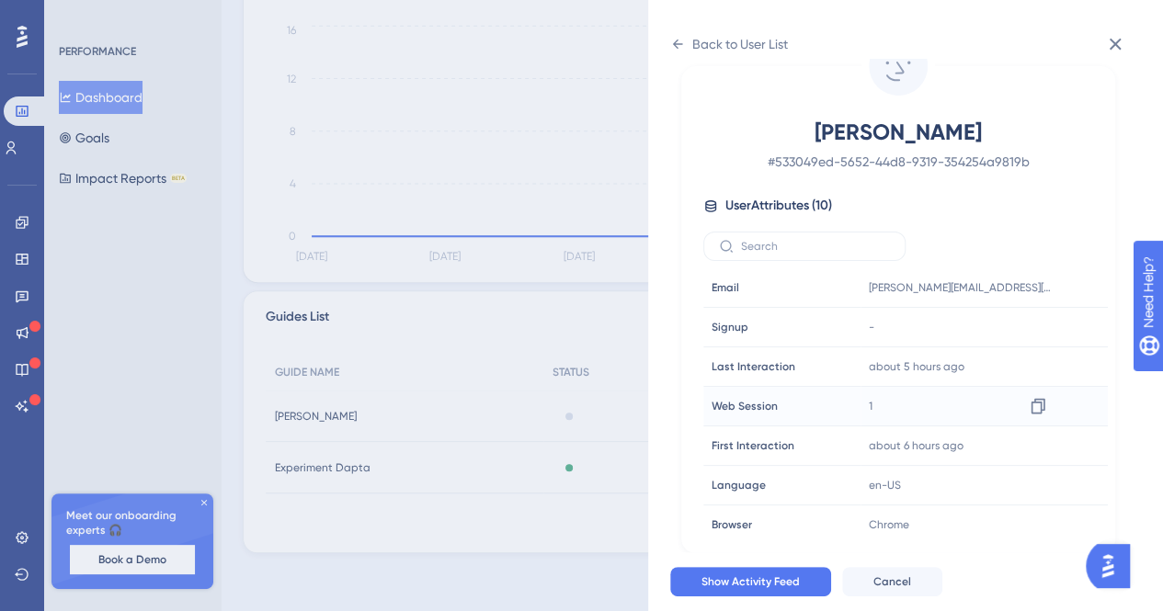
scroll to position [0, 0]
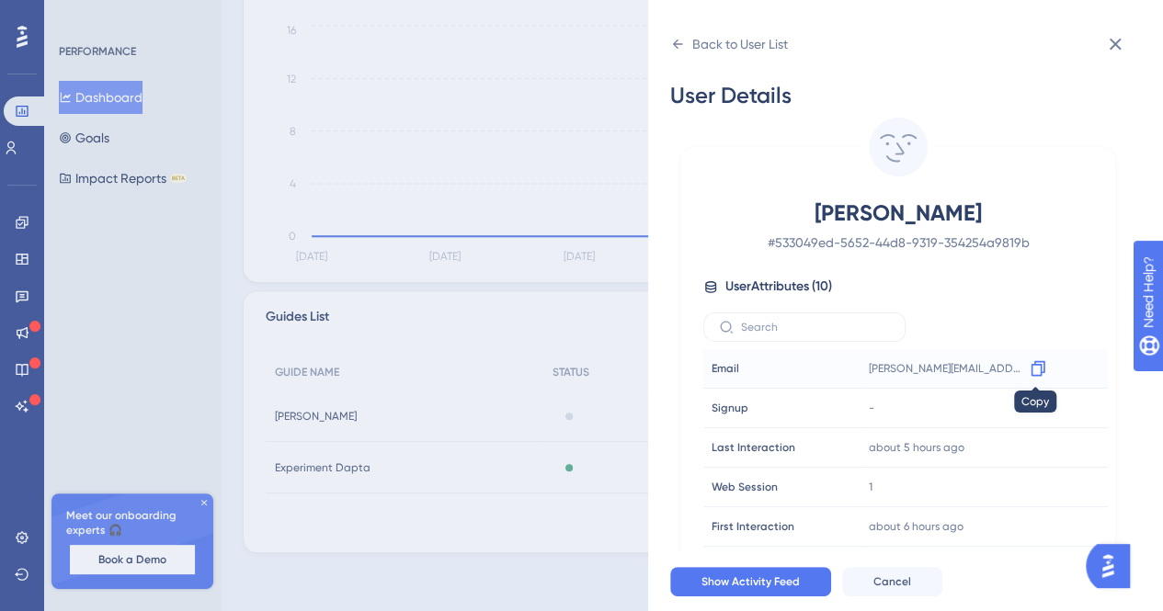
click at [1029, 369] on icon at bounding box center [1038, 369] width 18 height 18
click at [1116, 48] on icon at bounding box center [1115, 44] width 22 height 22
